Goal: Task Accomplishment & Management: Manage account settings

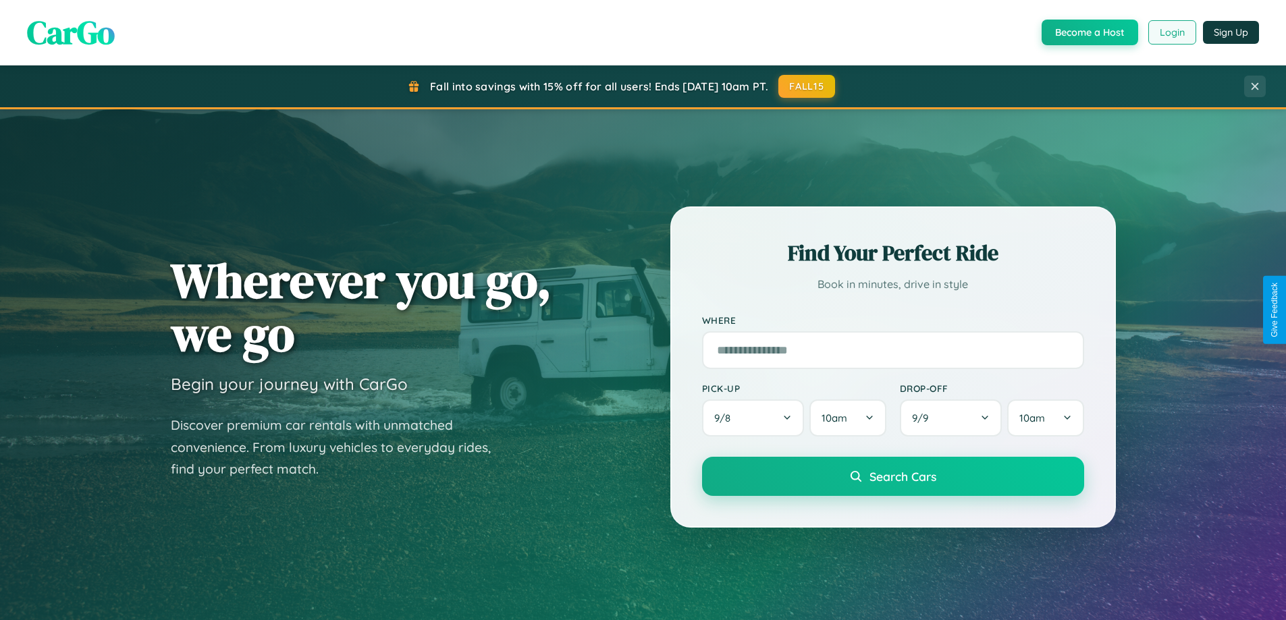
click at [1171, 32] on button "Login" at bounding box center [1172, 32] width 48 height 24
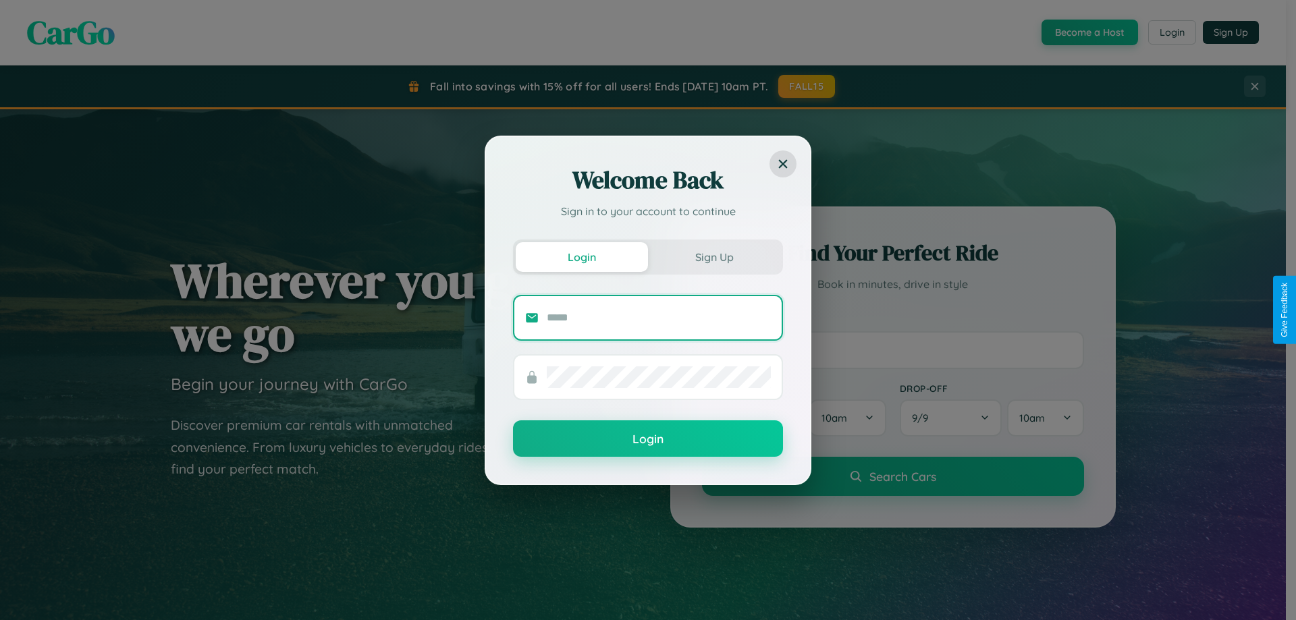
click at [659, 317] on input "text" at bounding box center [659, 318] width 224 height 22
type input "**********"
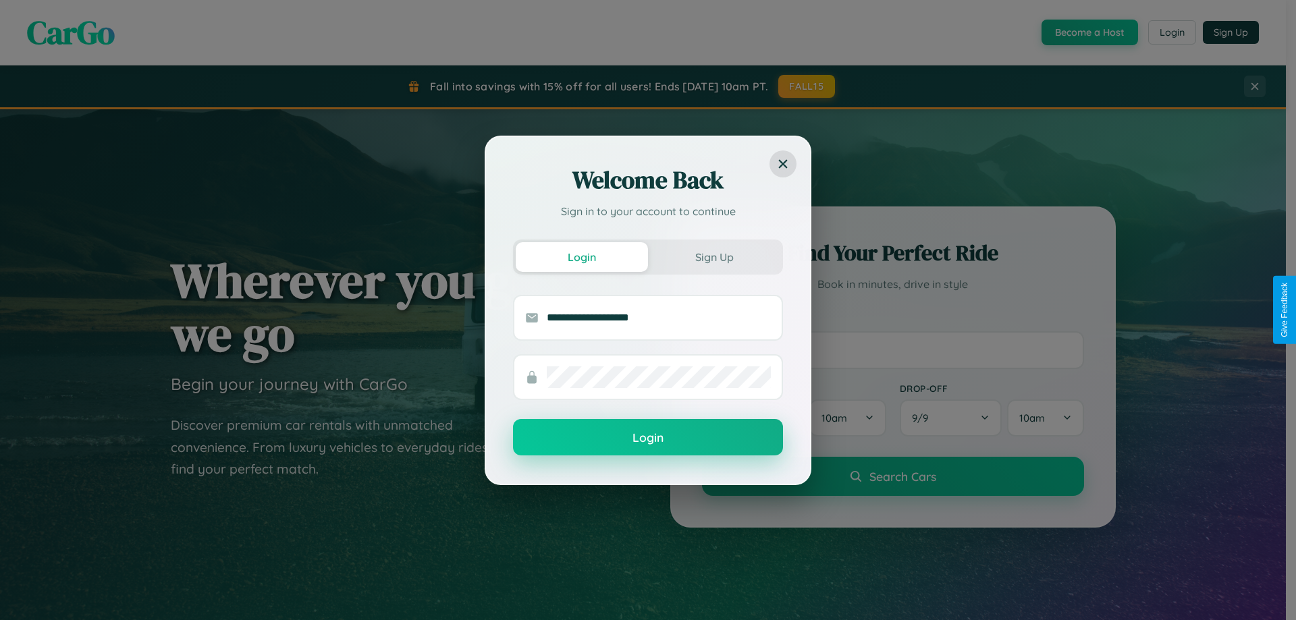
click at [648, 438] on button "Login" at bounding box center [648, 437] width 270 height 36
click at [1171, 32] on div "Welcome Back Sign in to your account to continue Login Sign Up Login" at bounding box center [648, 310] width 1296 height 620
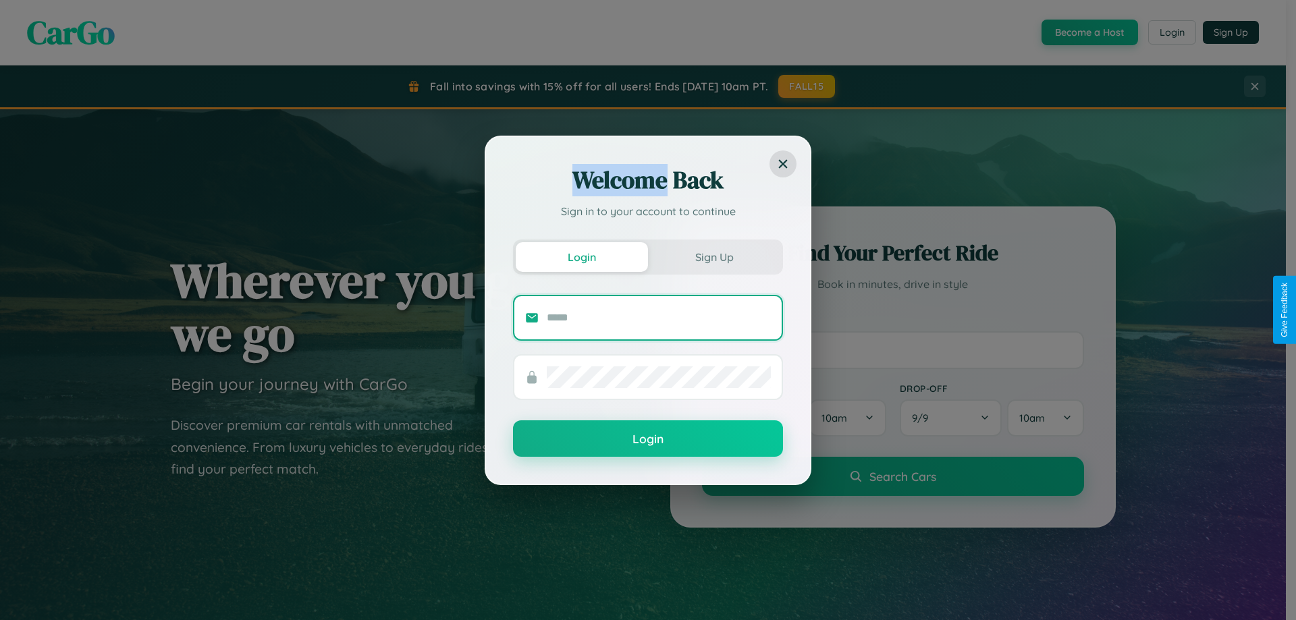
click at [659, 317] on input "text" at bounding box center [659, 318] width 224 height 22
type input "**********"
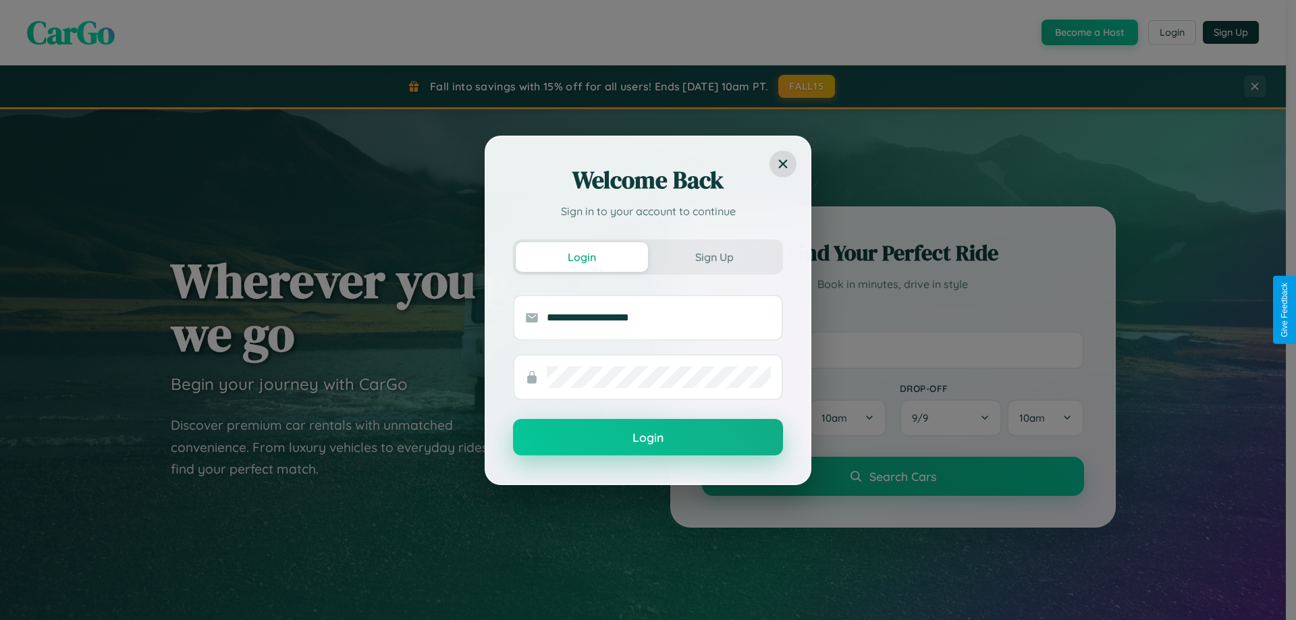
click at [648, 438] on button "Login" at bounding box center [648, 437] width 270 height 36
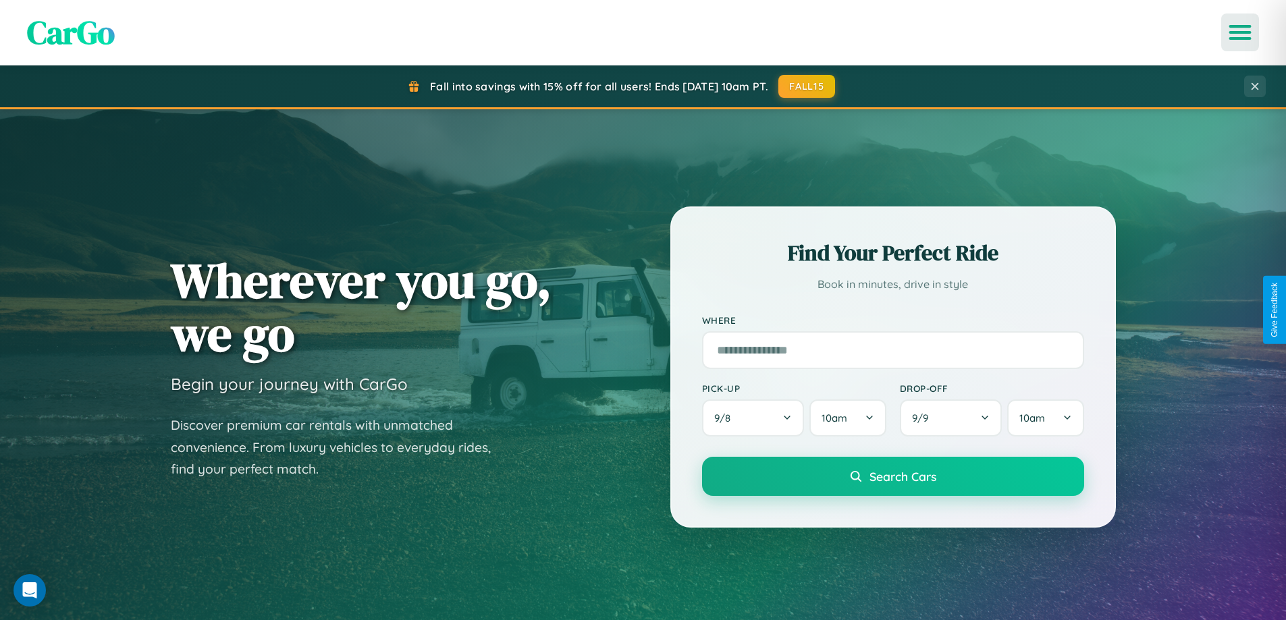
click at [1240, 32] on icon "Open menu" at bounding box center [1241, 32] width 20 height 12
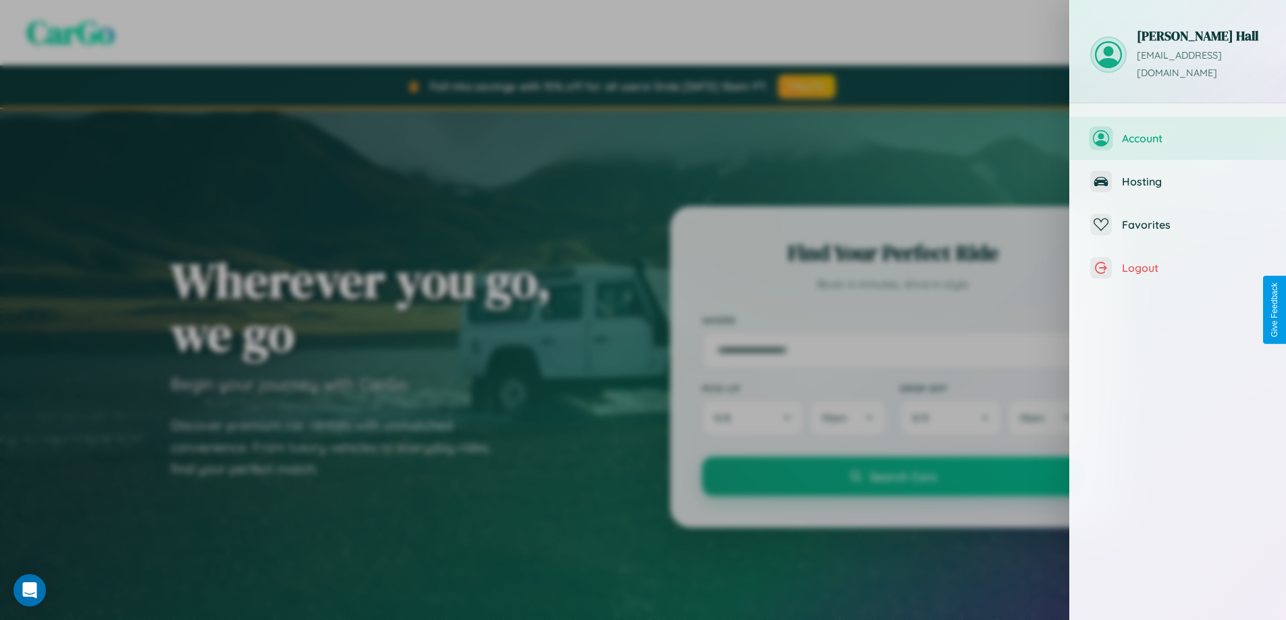
click at [1178, 132] on span "Account" at bounding box center [1194, 139] width 144 height 14
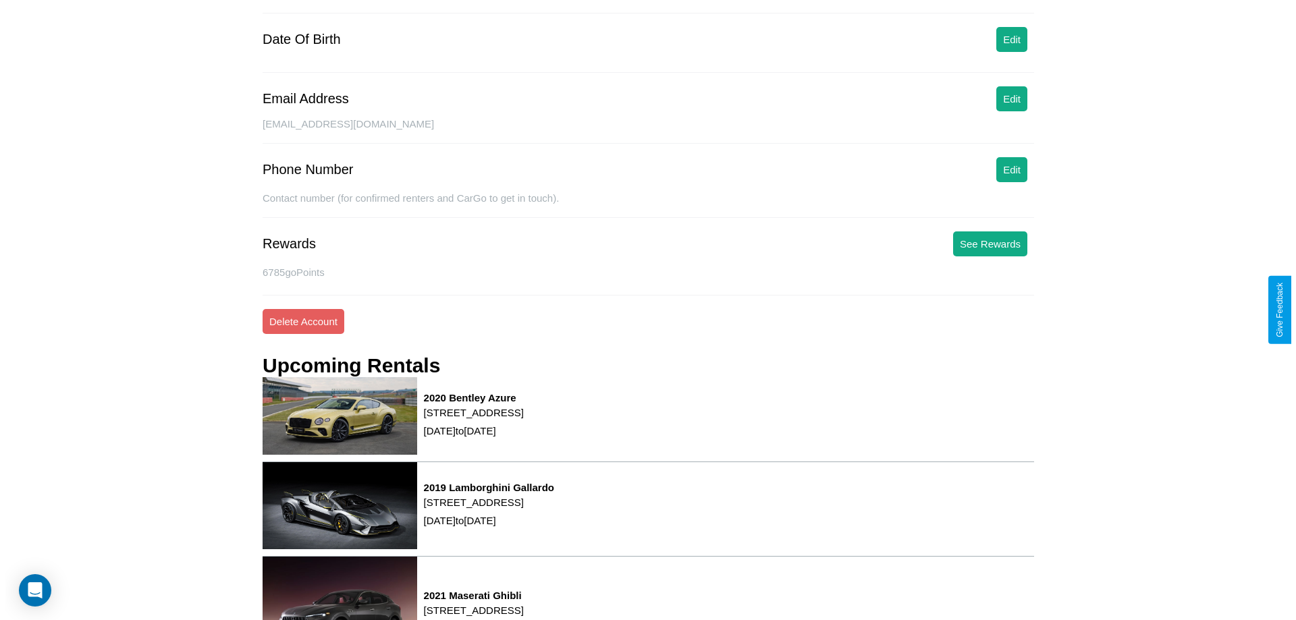
scroll to position [171, 0]
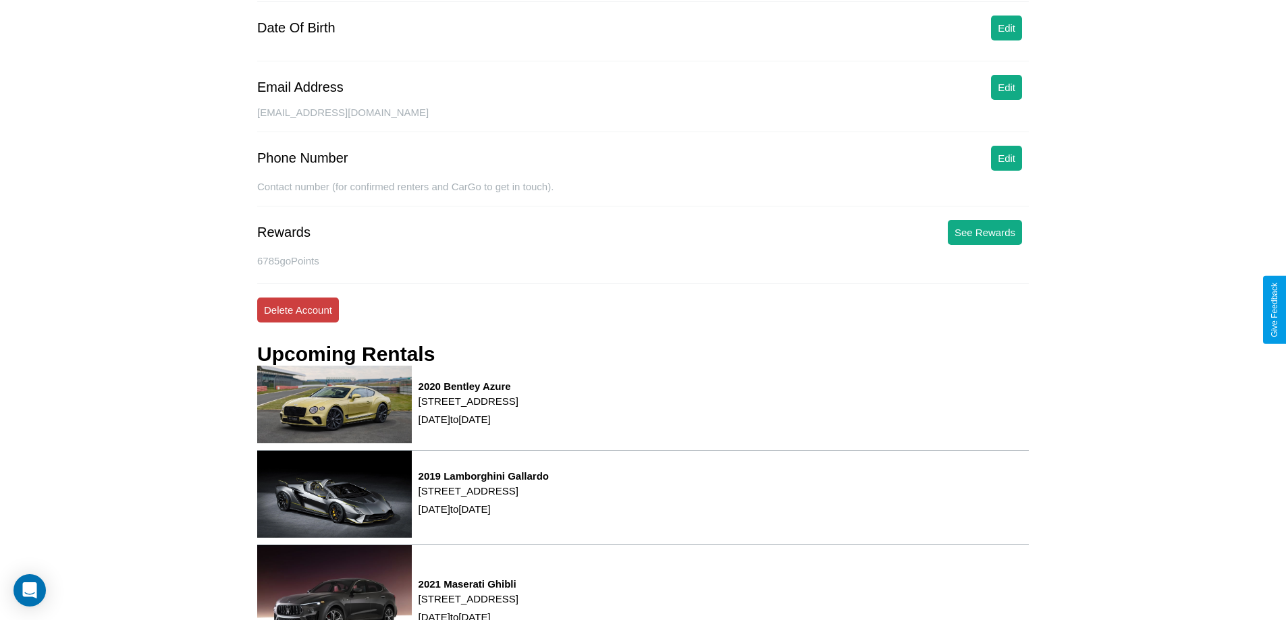
click at [298, 310] on button "Delete Account" at bounding box center [298, 310] width 82 height 25
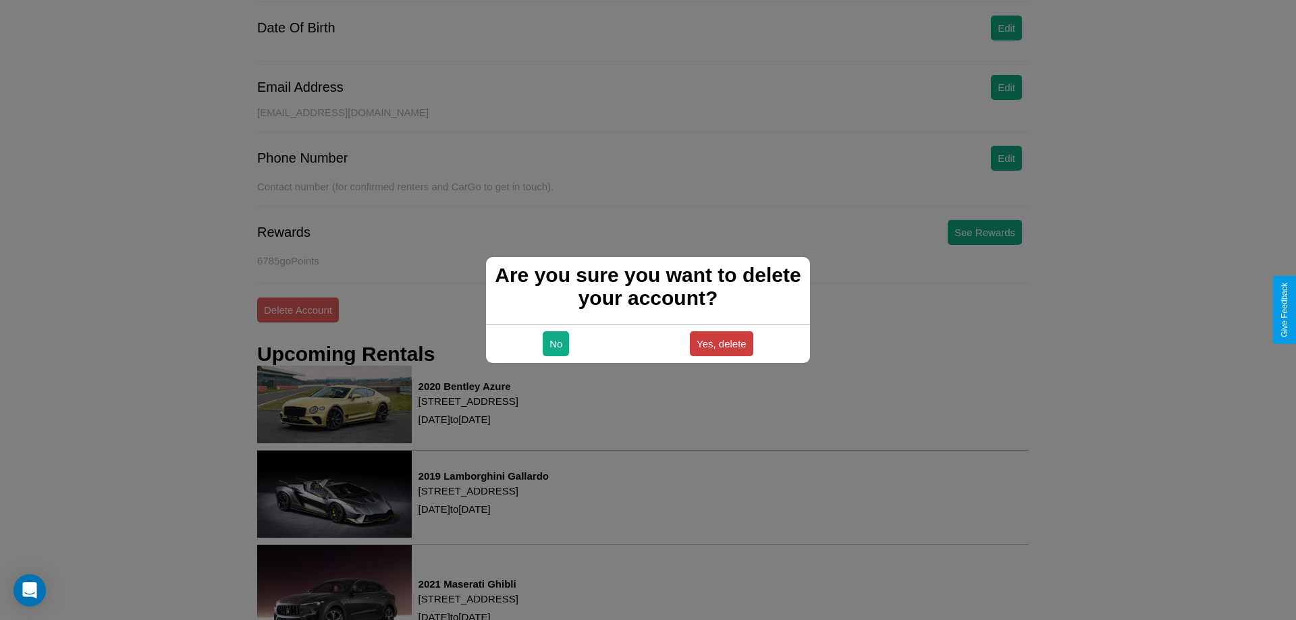
click at [721, 344] on button "Yes, delete" at bounding box center [721, 344] width 63 height 25
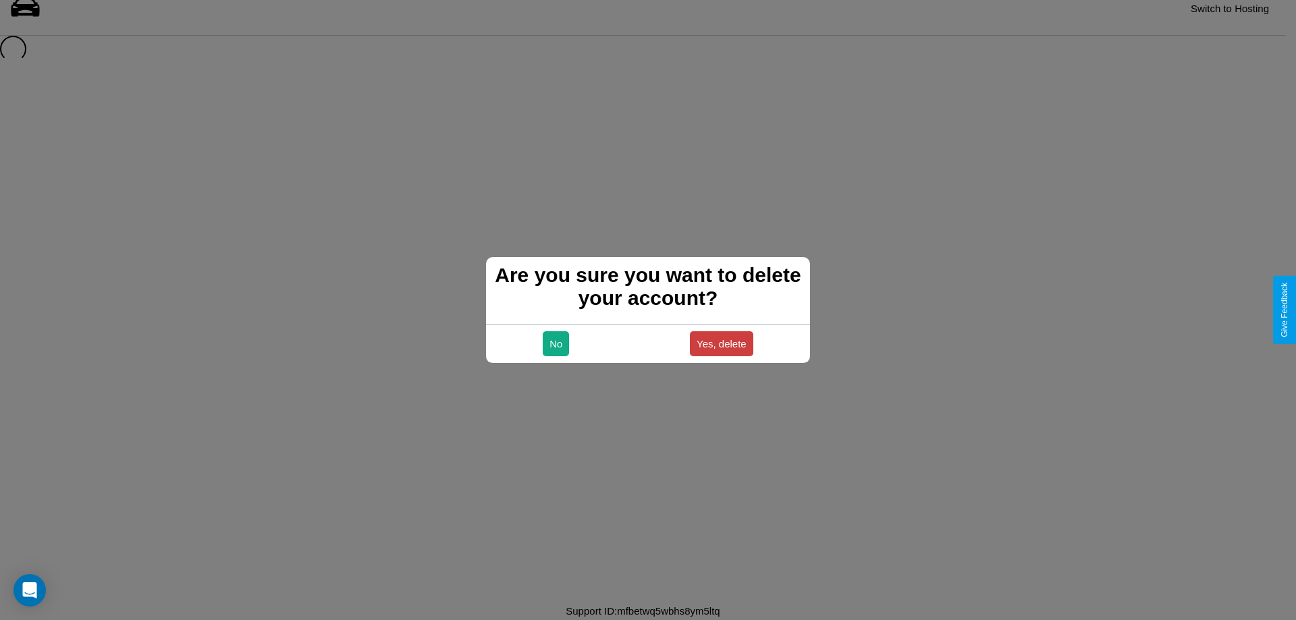
scroll to position [18, 0]
